Goal: Complete application form: Complete application form

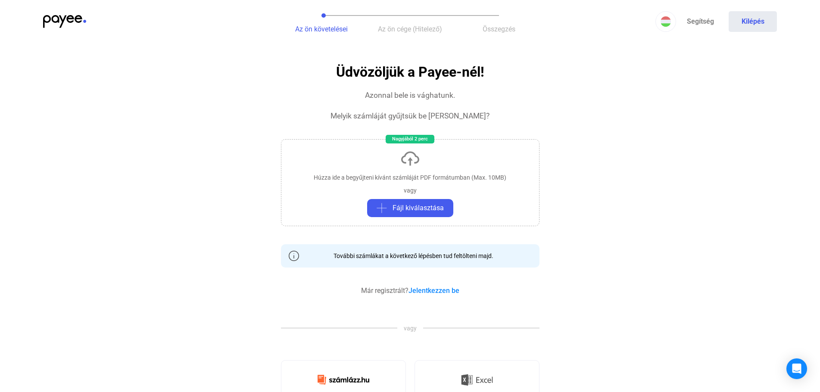
drag, startPoint x: 760, startPoint y: 266, endPoint x: 758, endPoint y: 278, distance: 12.6
click at [756, 272] on app-invoice "Üdvözöljük a Payee-nél! Azonnal bele is vághatunk. Melyik számláját gyűjtsük be…" at bounding box center [410, 389] width 820 height 648
click at [403, 205] on span "Fájl kiválasztása" at bounding box center [417, 208] width 51 height 10
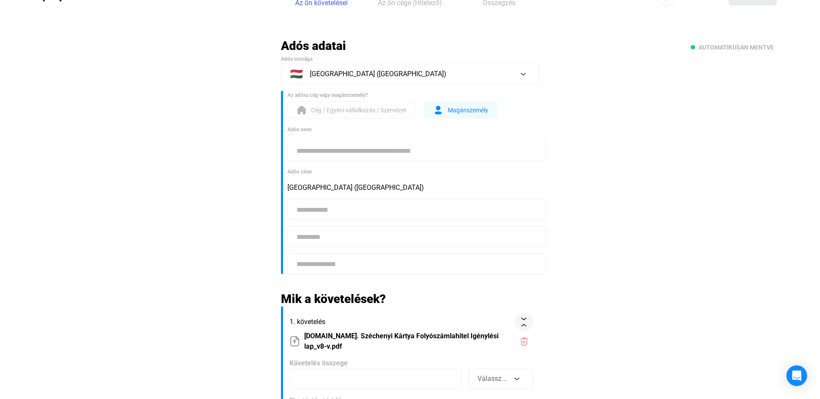
scroll to position [44, 0]
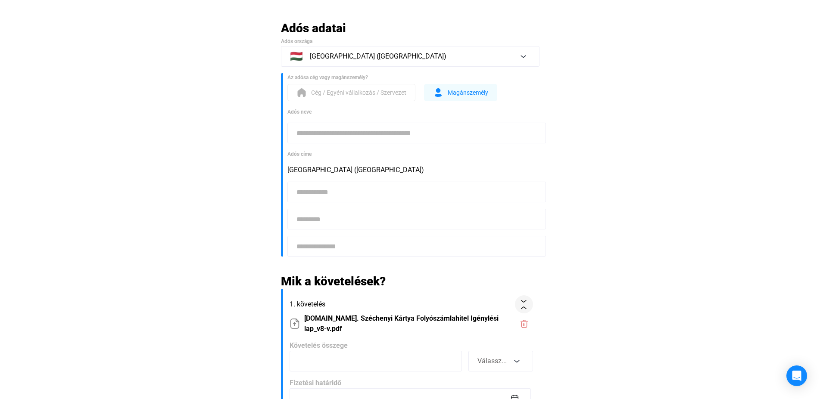
click at [358, 90] on span "Cég / Egyéni vállalkozás / Szervezet" at bounding box center [358, 92] width 95 height 10
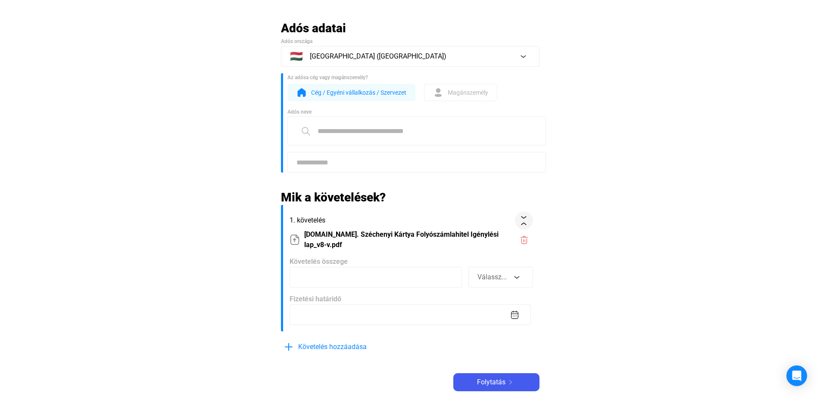
click at [357, 101] on button "Cég / Egyéni vállalkozás / Szervezet" at bounding box center [351, 92] width 128 height 17
click at [323, 89] on span "Cég / Egyéni vállalkozás / Szervezet" at bounding box center [358, 92] width 95 height 10
click at [344, 137] on input at bounding box center [416, 130] width 258 height 29
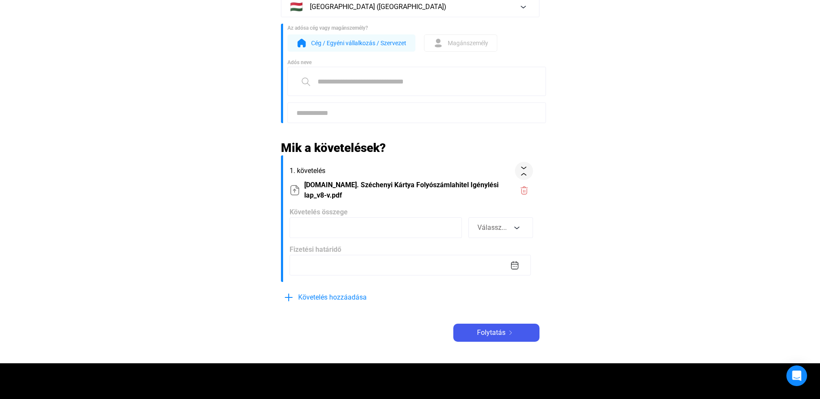
scroll to position [0, 0]
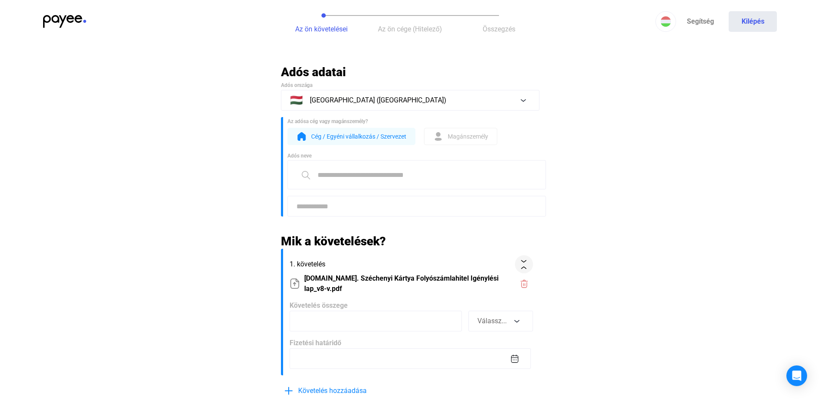
click at [230, 196] on main "Automatikusan mentve Adós adatai Adós országa 🇭🇺 [GEOGRAPHIC_DATA] ([GEOGRAPHIC…" at bounding box center [410, 261] width 820 height 392
click at [370, 136] on span "Cég / Egyéni vállalkozás / Szervezet" at bounding box center [358, 136] width 95 height 10
click at [363, 177] on input at bounding box center [416, 174] width 258 height 29
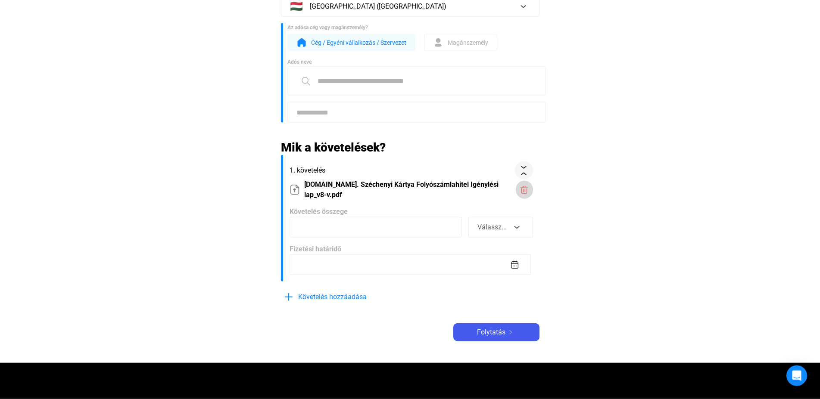
scroll to position [88, 0]
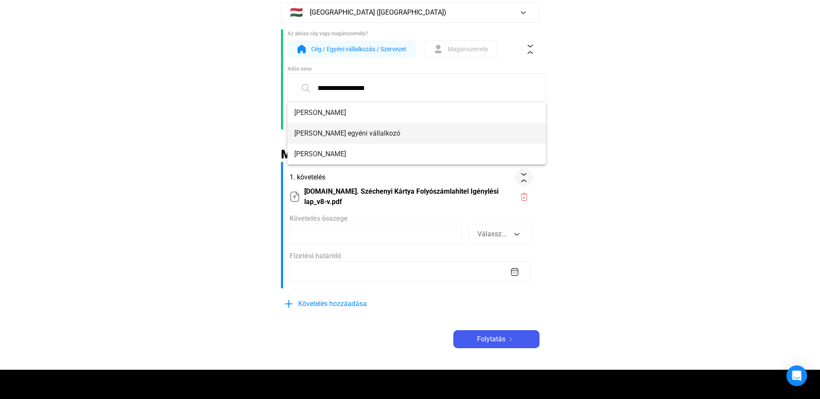
type input "**********"
click at [409, 131] on span "[PERSON_NAME] egyéni vállalkozó" at bounding box center [416, 133] width 245 height 10
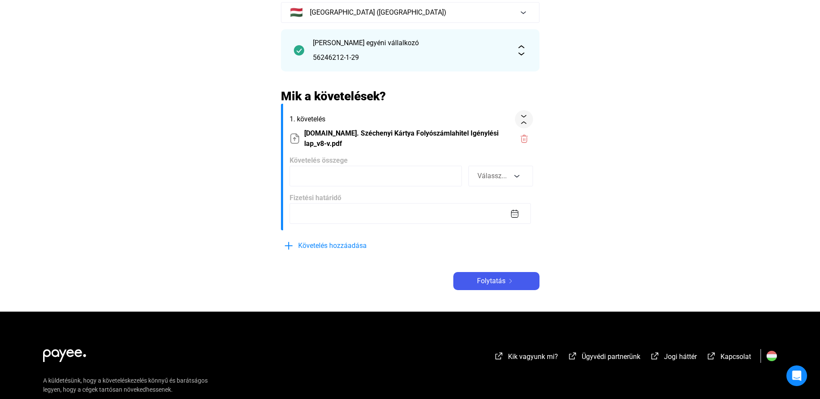
scroll to position [132, 0]
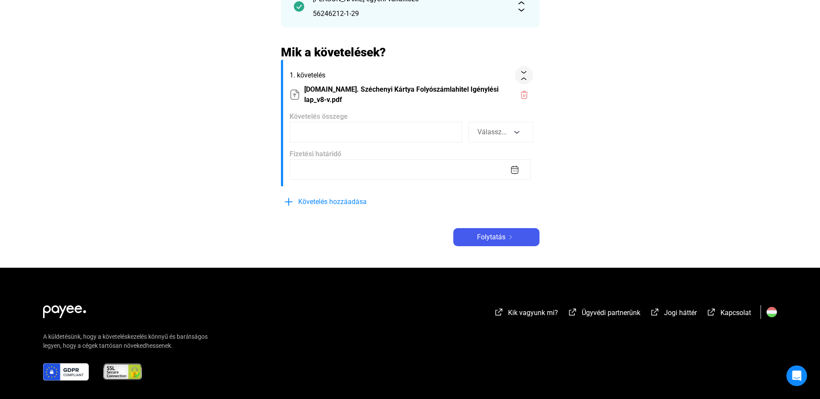
click at [351, 122] on input at bounding box center [375, 132] width 172 height 21
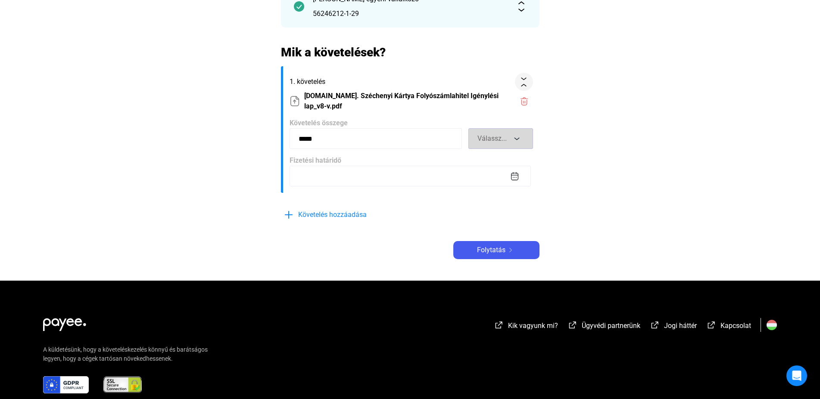
type input "*****"
click at [509, 128] on button "Válassz..." at bounding box center [500, 138] width 65 height 21
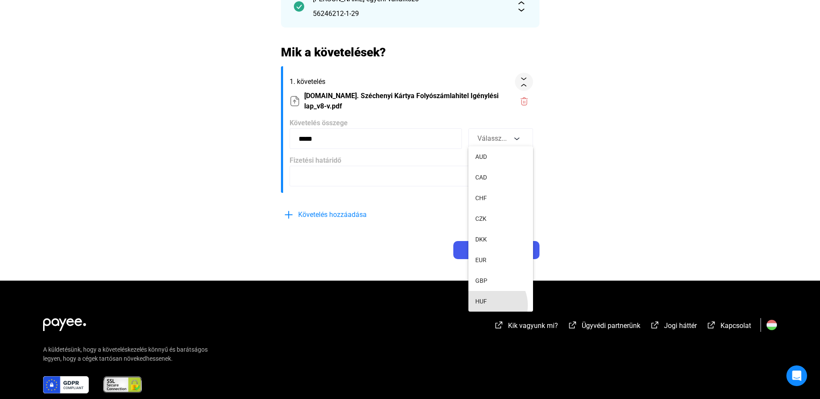
drag, startPoint x: 487, startPoint y: 305, endPoint x: 438, endPoint y: 277, distance: 56.4
click at [486, 305] on button "HUF" at bounding box center [500, 301] width 65 height 21
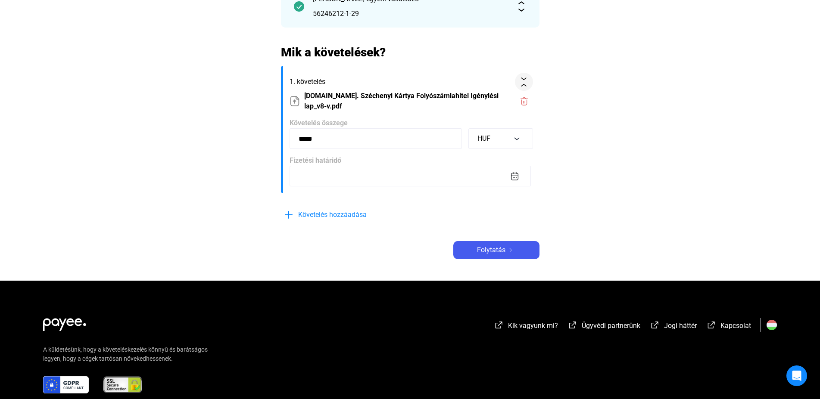
click at [339, 171] on input at bounding box center [409, 176] width 241 height 21
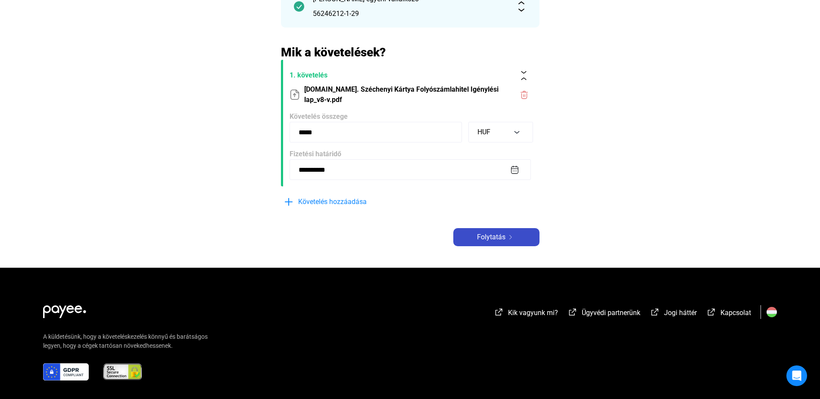
type input "**********"
click at [496, 239] on span "Folytatás" at bounding box center [491, 237] width 28 height 10
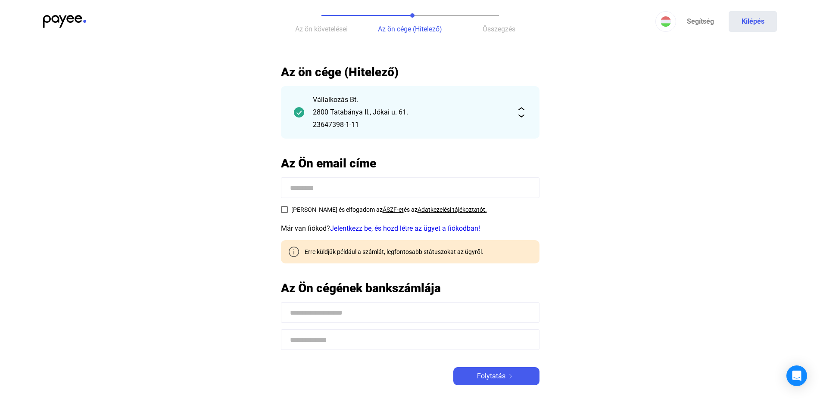
click at [328, 118] on div "Vállalkozás Bt. [STREET_ADDRESS] 61. 23647398-1-11" at bounding box center [410, 112] width 195 height 35
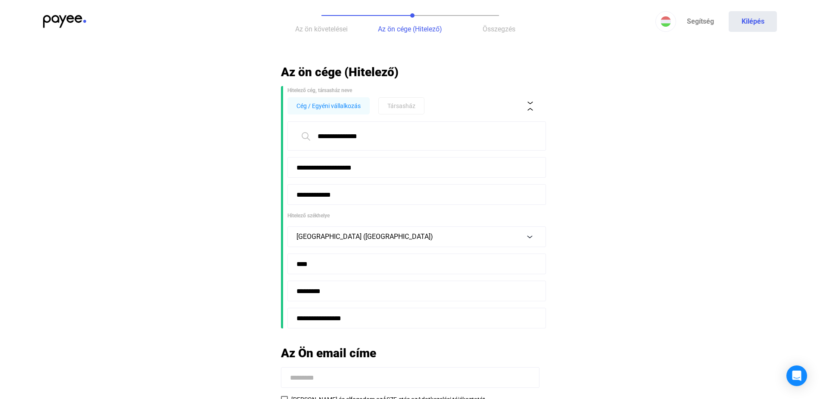
drag, startPoint x: 384, startPoint y: 140, endPoint x: 265, endPoint y: 142, distance: 119.3
click at [287, 142] on input "**********" at bounding box center [416, 135] width 258 height 29
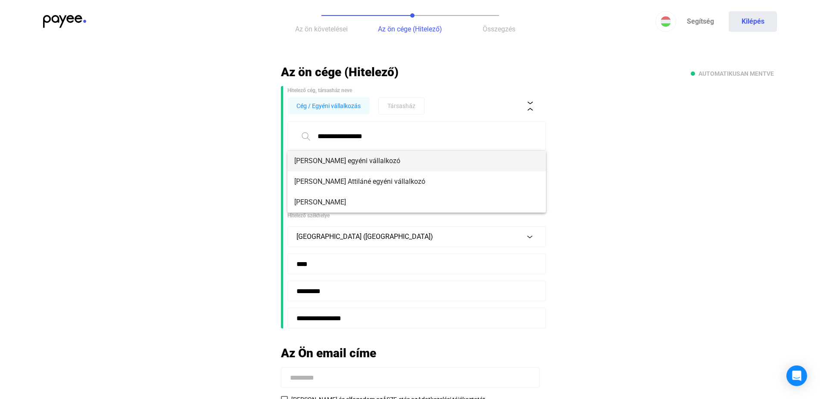
type input "**********"
click at [356, 164] on span "[PERSON_NAME] egyéni vállalkozó" at bounding box center [416, 161] width 245 height 10
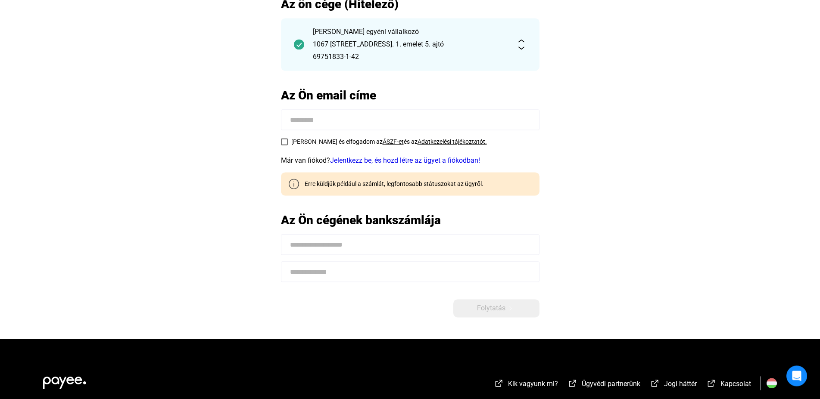
scroll to position [88, 0]
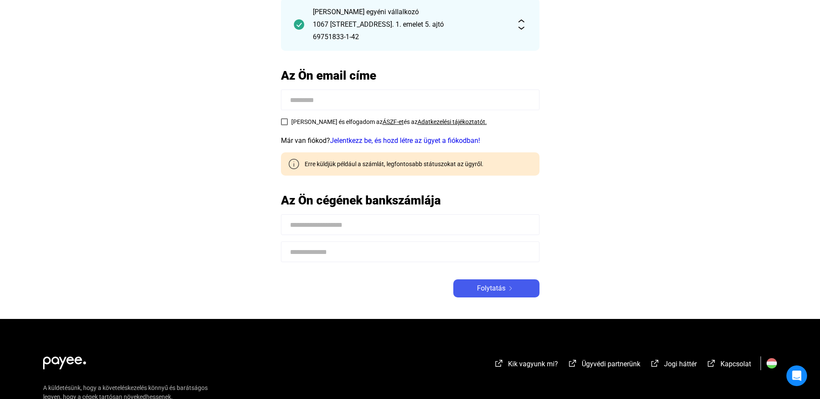
click at [282, 121] on span at bounding box center [284, 121] width 7 height 7
click at [311, 105] on input at bounding box center [410, 100] width 258 height 21
type input "**********"
click at [334, 227] on input at bounding box center [410, 225] width 258 height 21
click at [385, 252] on input at bounding box center [410, 252] width 258 height 21
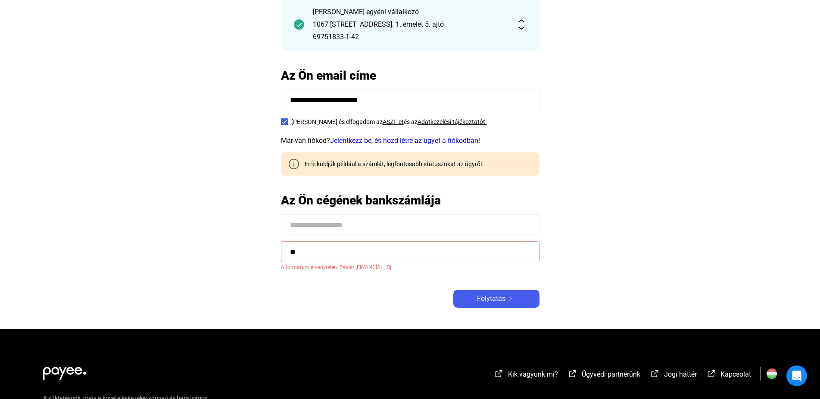
type input "*"
click at [418, 221] on input at bounding box center [410, 225] width 258 height 21
type input "**********"
